Goal: Task Accomplishment & Management: Use online tool/utility

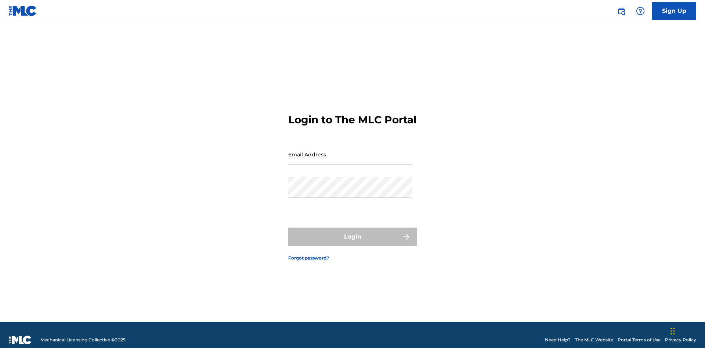
scroll to position [10, 0]
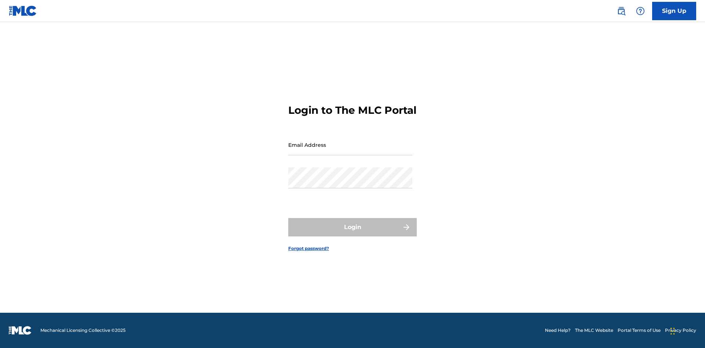
click at [350, 151] on input "Email Address" at bounding box center [350, 144] width 124 height 21
type input "[EMAIL_ADDRESS][DOMAIN_NAME]"
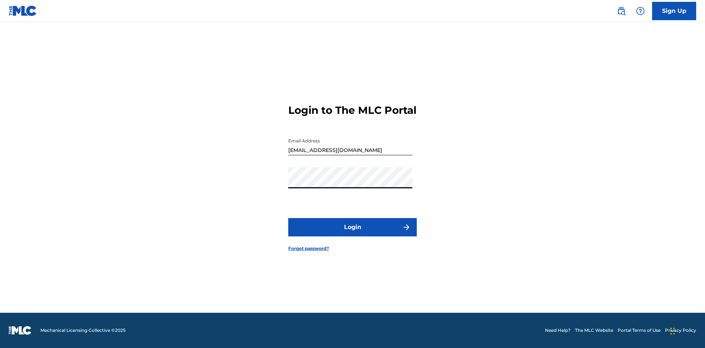
click at [353, 234] on button "Login" at bounding box center [352, 227] width 129 height 18
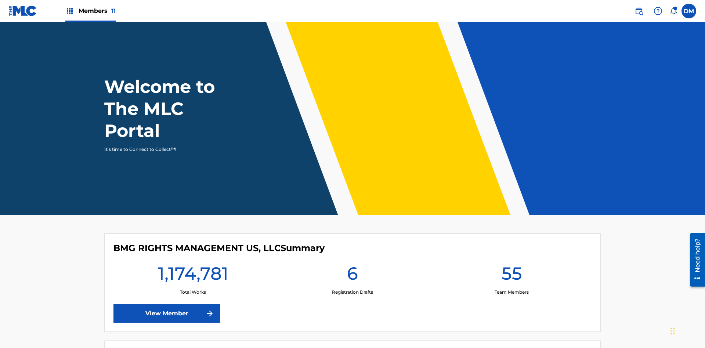
scroll to position [32, 0]
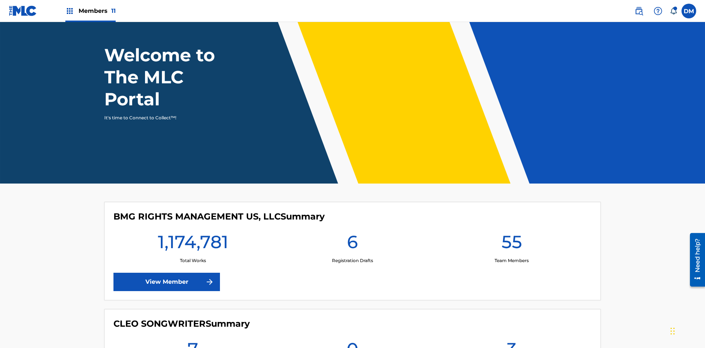
click at [90, 11] on span "Members 11" at bounding box center [97, 11] width 37 height 8
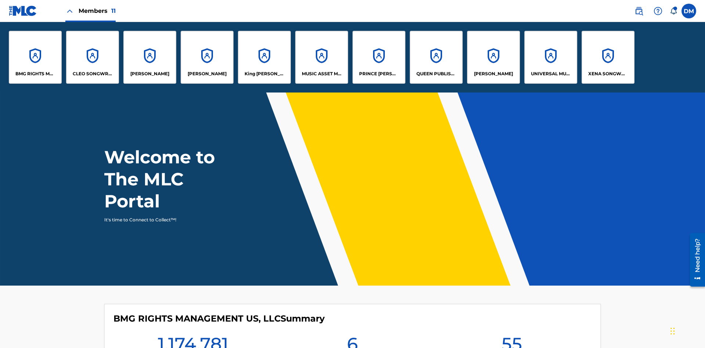
click at [379, 74] on p "PRINCE [PERSON_NAME]" at bounding box center [379, 74] width 40 height 7
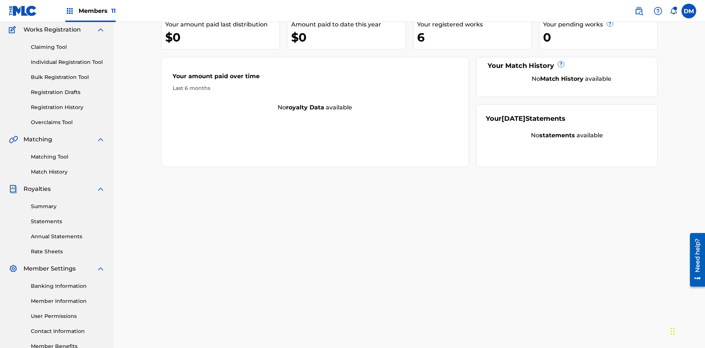
click at [68, 58] on link "Individual Registration Tool" at bounding box center [68, 62] width 74 height 8
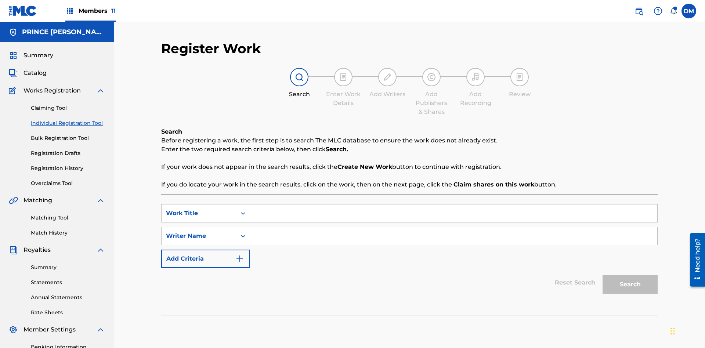
click at [453, 205] on input "Search Form" at bounding box center [453, 214] width 407 height 18
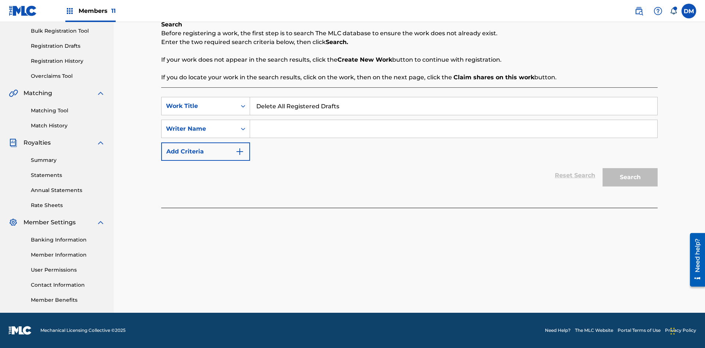
type input "Delete All Registered Drafts"
click at [453, 129] on input "Search Form" at bounding box center [453, 129] width 407 height 18
type input "QWERTYUIOP"
click at [630, 177] on button "Search" at bounding box center [630, 177] width 55 height 18
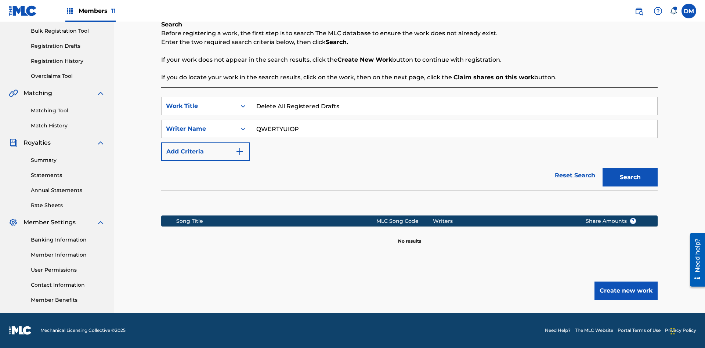
click at [626, 291] on button "Create new work" at bounding box center [625, 291] width 63 height 18
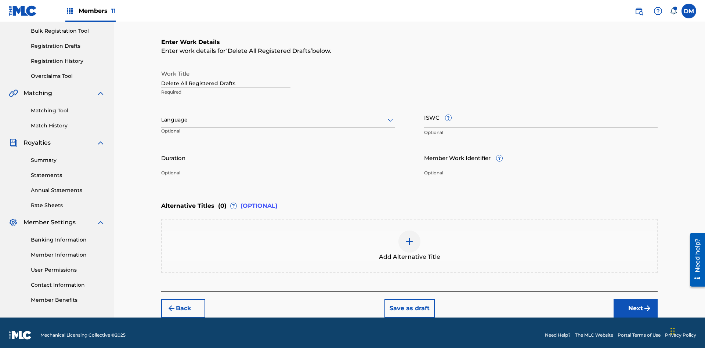
click at [409, 303] on button "Save as draft" at bounding box center [409, 308] width 50 height 18
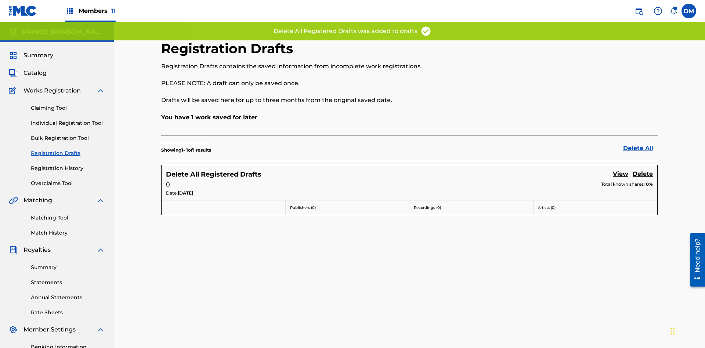
click at [640, 144] on link "Delete All" at bounding box center [640, 148] width 35 height 9
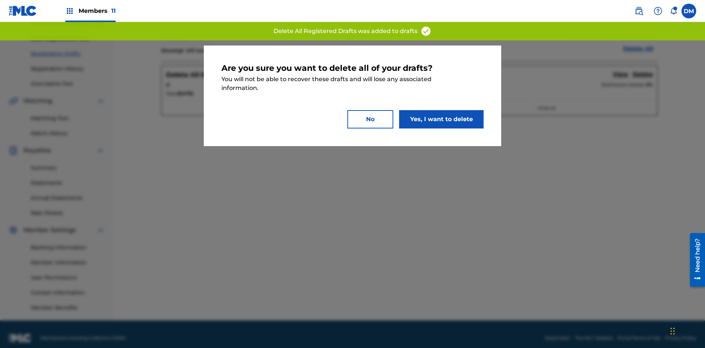
scroll to position [107, 0]
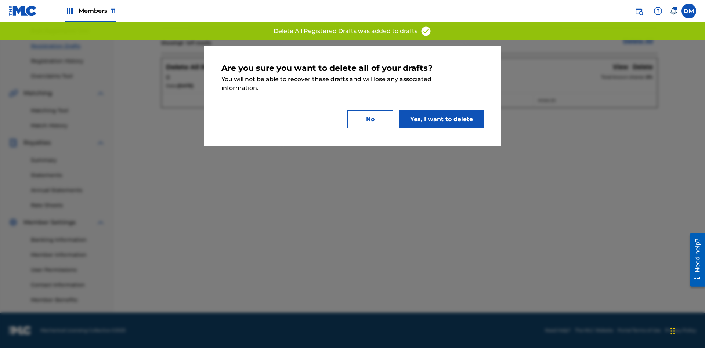
click at [441, 119] on button "Yes, I want to delete" at bounding box center [441, 119] width 84 height 18
